Goal: Task Accomplishment & Management: Use online tool/utility

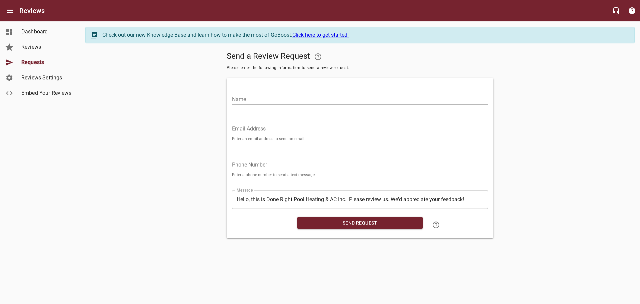
click at [255, 132] on input "Email Address" at bounding box center [360, 128] width 256 height 11
paste input "[EMAIL_ADDRESS][DOMAIN_NAME]"
type input "[EMAIL_ADDRESS][DOMAIN_NAME]"
click at [290, 100] on input "Name" at bounding box center [360, 99] width 256 height 11
type input "[PERSON_NAME]"
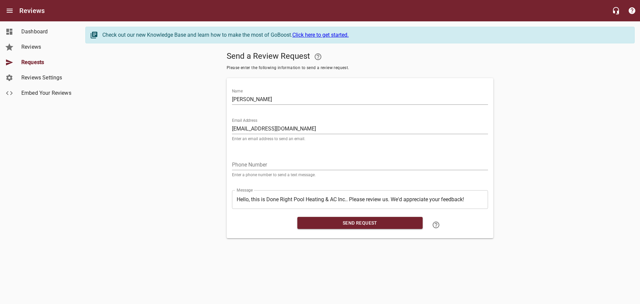
click at [257, 163] on input "tel" at bounding box center [360, 164] width 256 height 11
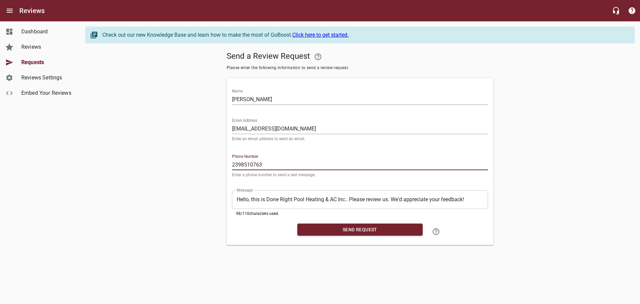
type input "2398510763"
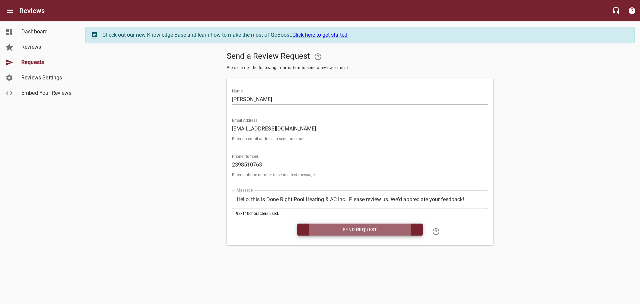
click at [297, 223] on button "Send Request" at bounding box center [359, 229] width 125 height 12
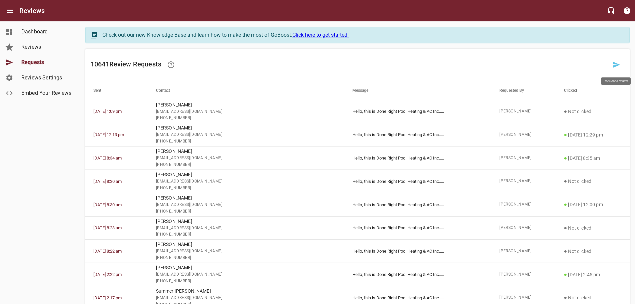
click at [615, 68] on icon at bounding box center [616, 65] width 8 height 8
